Goal: Communication & Community: Answer question/provide support

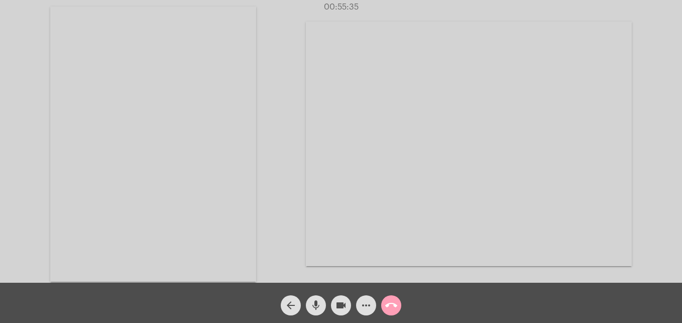
click at [388, 306] on mat-icon "call_end" at bounding box center [391, 305] width 12 height 12
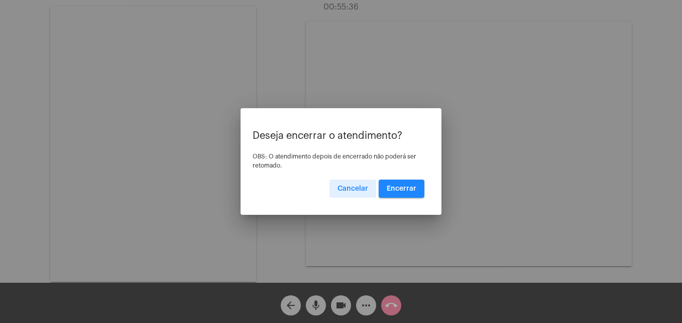
click at [407, 193] on button "Encerrar" at bounding box center [402, 188] width 46 height 18
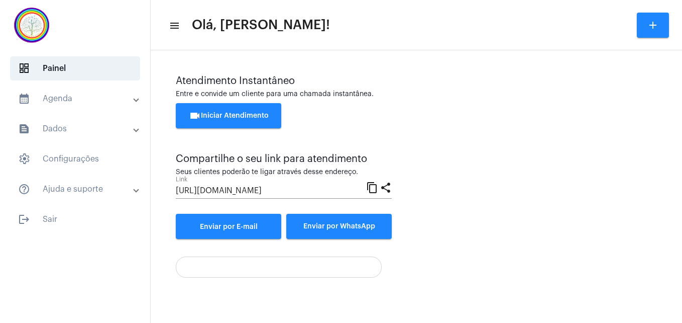
click at [247, 115] on span "videocam Iniciar Atendimento" at bounding box center [229, 115] width 80 height 7
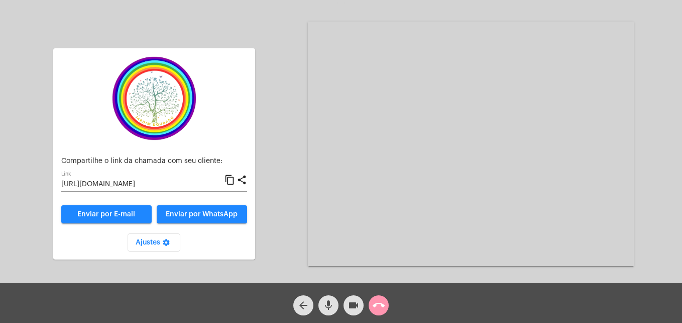
click at [233, 178] on mat-icon "content_copy" at bounding box center [230, 180] width 11 height 12
click at [378, 309] on mat-icon "call_end" at bounding box center [379, 305] width 12 height 12
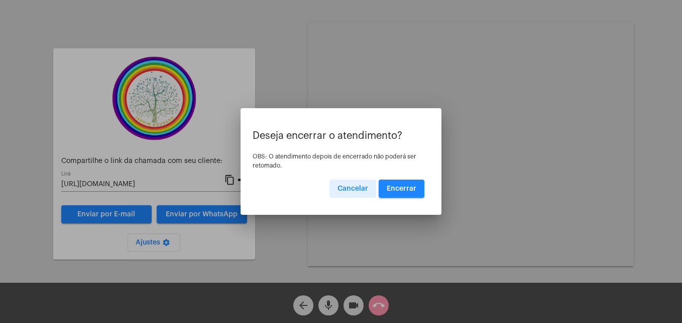
click at [408, 187] on span "Encerrar" at bounding box center [402, 188] width 30 height 7
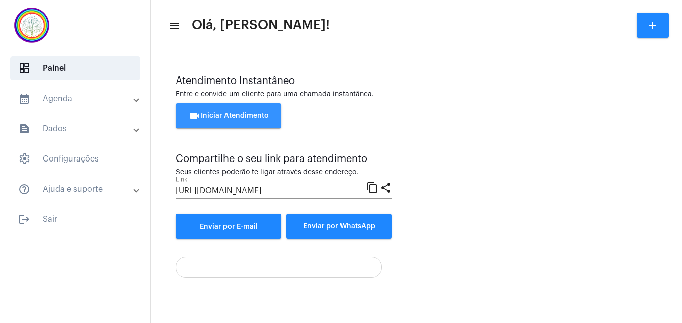
click at [256, 123] on button "videocam Iniciar Atendimento" at bounding box center [229, 115] width 106 height 25
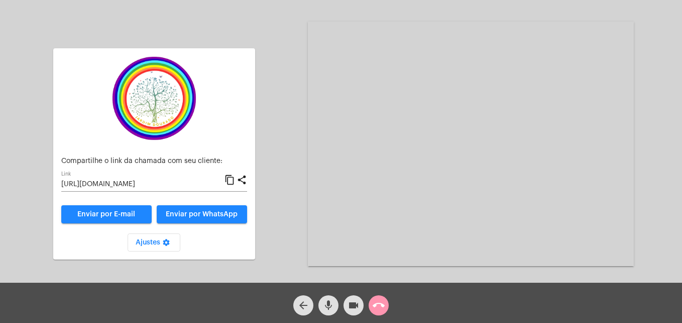
click at [219, 210] on button "Enviar por WhatsApp" at bounding box center [202, 214] width 90 height 18
click at [383, 304] on mat-icon "call_end" at bounding box center [379, 305] width 12 height 12
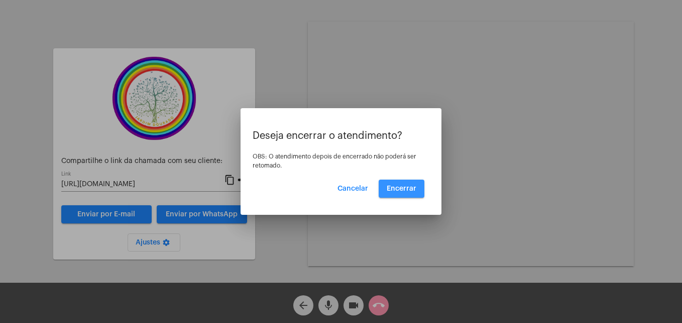
click at [409, 183] on button "Encerrar" at bounding box center [402, 188] width 46 height 18
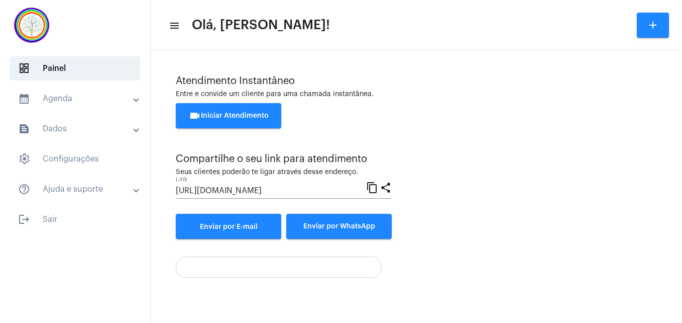
click at [243, 111] on button "videocam Iniciar Atendimento" at bounding box center [229, 115] width 106 height 25
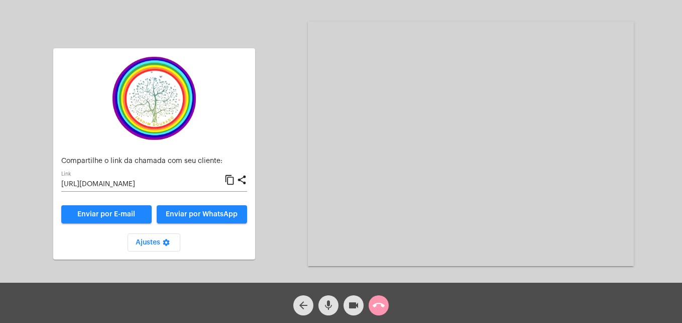
click at [229, 179] on mat-icon "content_copy" at bounding box center [230, 180] width 11 height 12
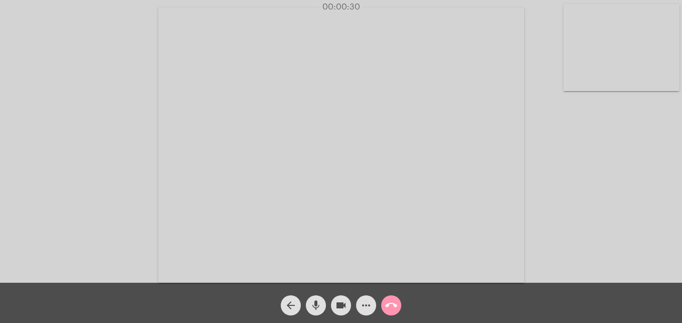
click at [570, 82] on video at bounding box center [622, 47] width 116 height 87
click at [269, 264] on video at bounding box center [432, 144] width 366 height 275
